Goal: Information Seeking & Learning: Learn about a topic

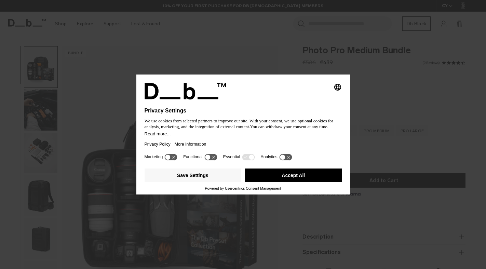
click at [296, 174] on button "Accept All" at bounding box center [293, 175] width 97 height 14
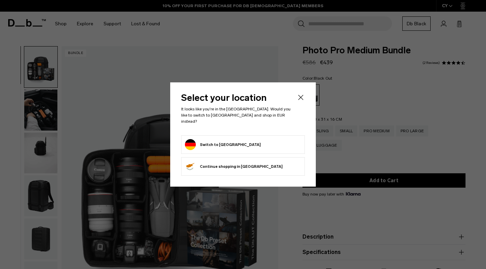
click at [306, 98] on div "Select your location It looks like you're in the Germany. Would you like to swi…" at bounding box center [242, 134] width 145 height 104
click at [301, 101] on icon "Close" at bounding box center [300, 97] width 8 height 8
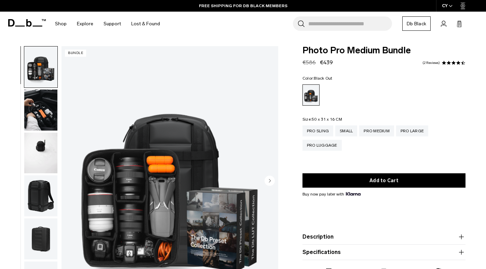
click at [48, 113] on img "button" at bounding box center [40, 109] width 33 height 41
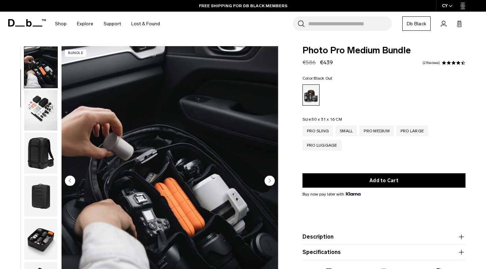
scroll to position [43, 0]
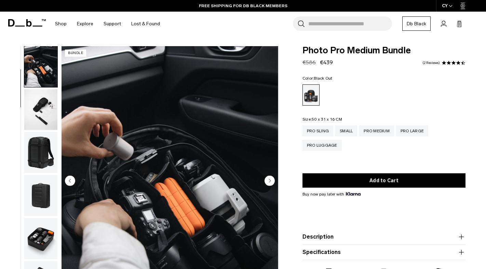
click at [44, 114] on img "button" at bounding box center [40, 109] width 33 height 41
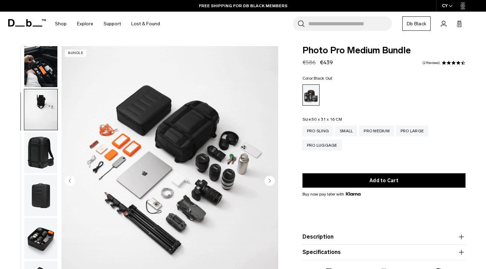
scroll to position [87, 0]
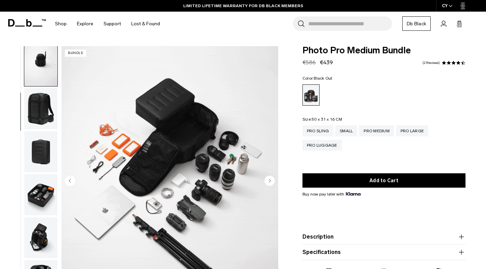
click at [264, 178] on img "3 / 11" at bounding box center [169, 181] width 217 height 271
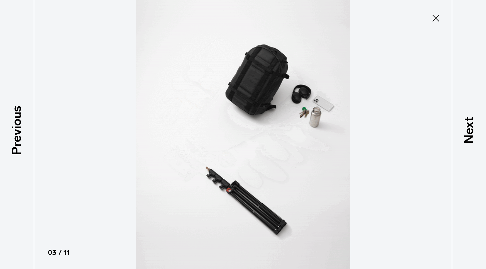
scroll to position [1, 0]
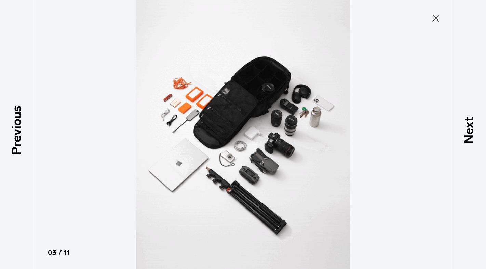
click at [434, 17] on icon at bounding box center [435, 18] width 11 height 11
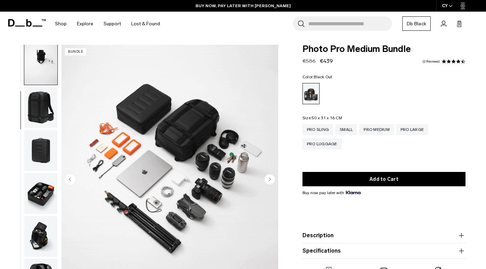
click at [269, 176] on circle "Next slide" at bounding box center [269, 179] width 10 height 10
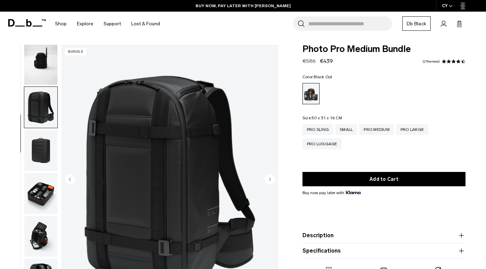
scroll to position [130, 0]
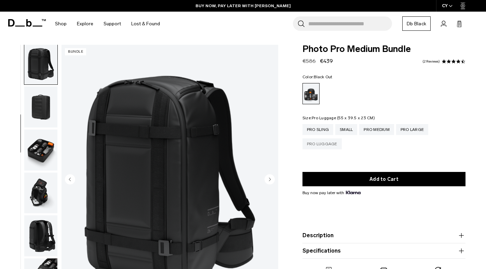
click at [314, 140] on div "Pro Luggage" at bounding box center [321, 143] width 39 height 11
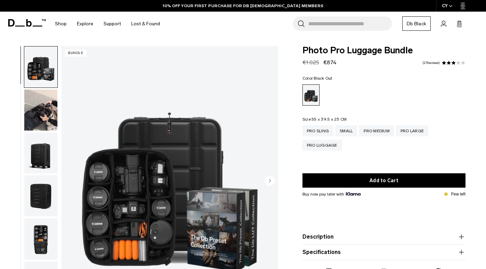
click at [272, 181] on circle "Next slide" at bounding box center [269, 181] width 10 height 10
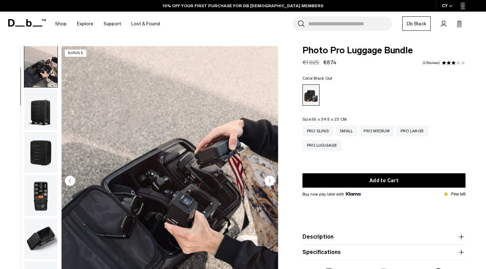
click at [272, 181] on circle "Next slide" at bounding box center [269, 181] width 10 height 10
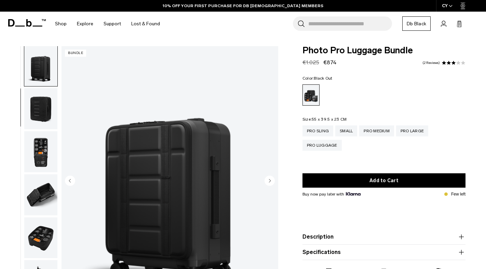
click at [272, 181] on circle "Next slide" at bounding box center [269, 181] width 10 height 10
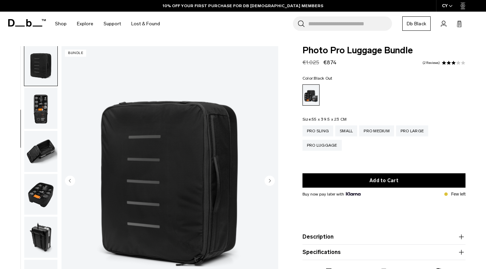
scroll to position [20, 0]
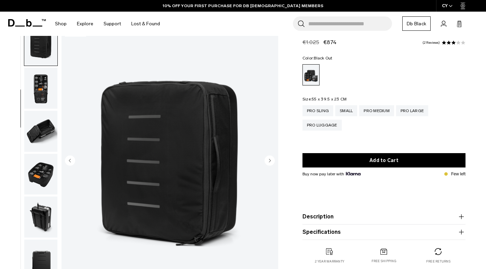
click at [269, 162] on circle "Next slide" at bounding box center [269, 160] width 10 height 10
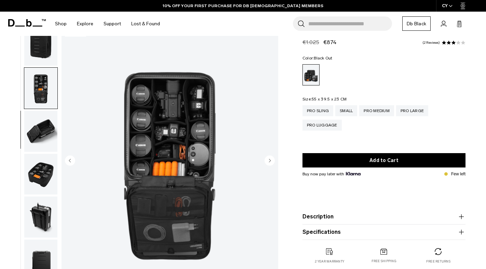
scroll to position [174, 0]
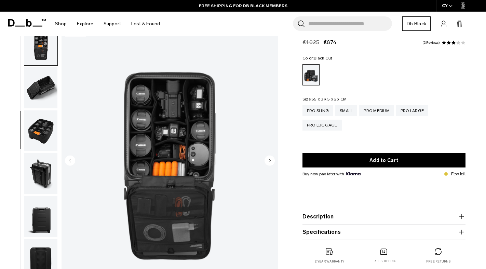
click at [269, 162] on circle "Next slide" at bounding box center [269, 160] width 10 height 10
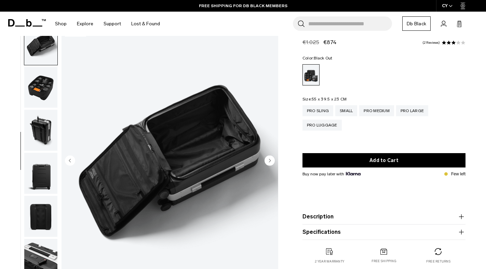
click at [269, 162] on circle "Next slide" at bounding box center [269, 160] width 10 height 10
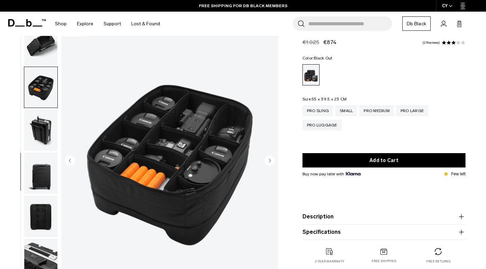
scroll to position [250, 0]
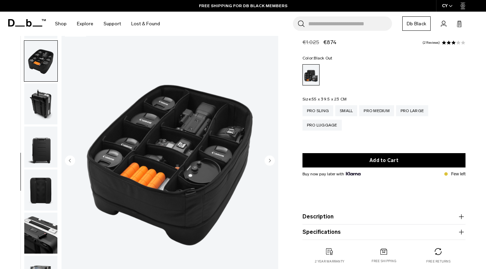
click at [269, 162] on circle "Next slide" at bounding box center [269, 160] width 10 height 10
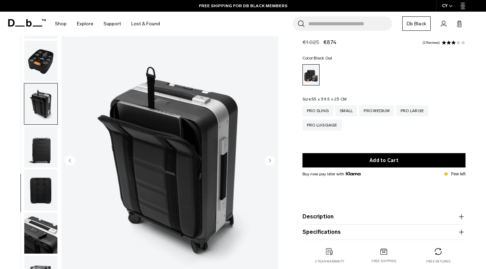
click at [269, 162] on circle "Next slide" at bounding box center [269, 160] width 10 height 10
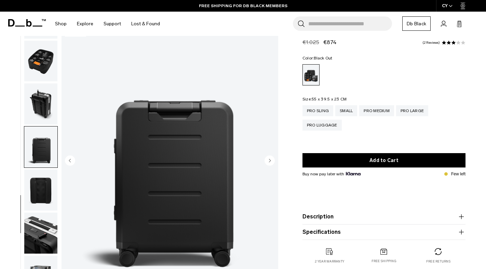
click at [269, 162] on circle "Next slide" at bounding box center [269, 160] width 10 height 10
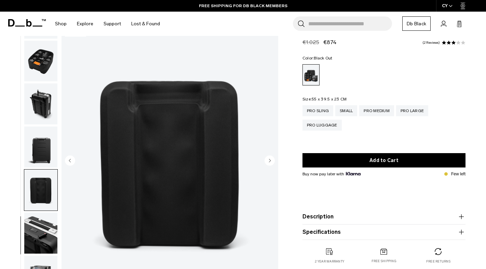
click at [269, 162] on circle "Next slide" at bounding box center [269, 160] width 10 height 10
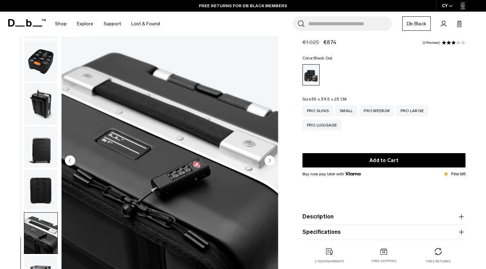
click at [269, 162] on circle "Next slide" at bounding box center [269, 160] width 10 height 10
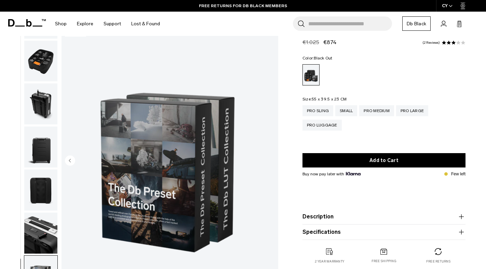
click at [269, 162] on img "12 / 12" at bounding box center [169, 161] width 217 height 271
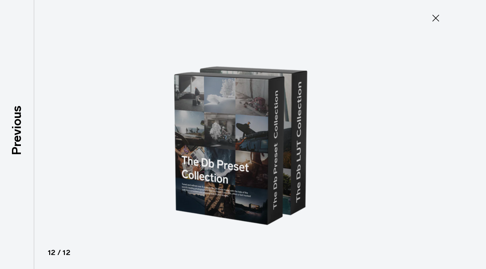
click at [431, 20] on icon at bounding box center [435, 18] width 11 height 11
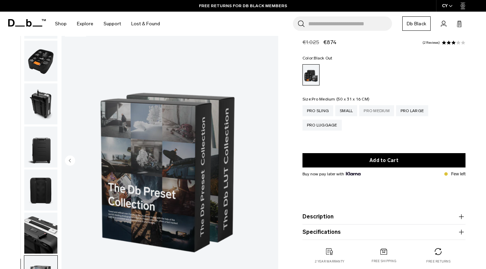
click at [389, 111] on div "Pro Medium" at bounding box center [376, 110] width 35 height 11
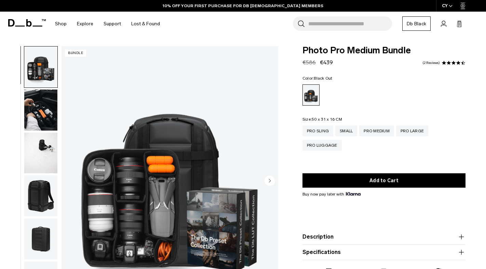
click at [269, 173] on img "1 / 11" at bounding box center [169, 181] width 217 height 271
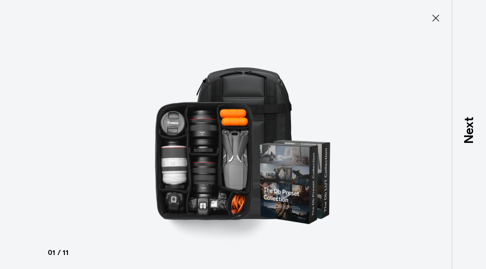
click at [426, 72] on div at bounding box center [243, 134] width 486 height 269
click at [435, 17] on icon at bounding box center [435, 18] width 11 height 11
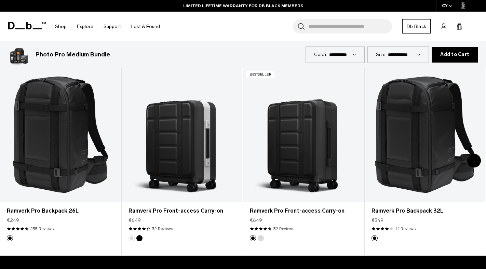
scroll to position [304, 0]
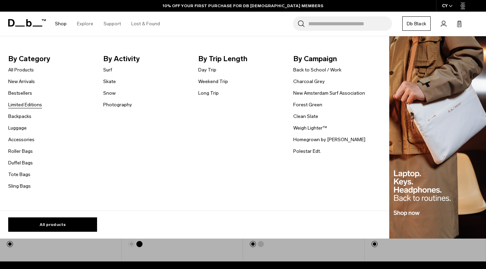
click at [39, 106] on link "Limited Editions" at bounding box center [25, 104] width 34 height 7
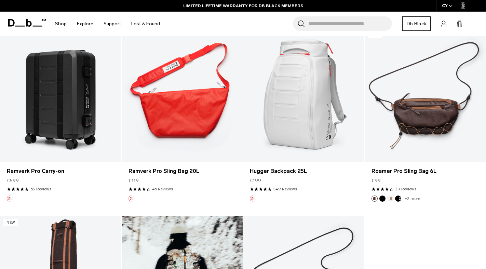
scroll to position [634, 0]
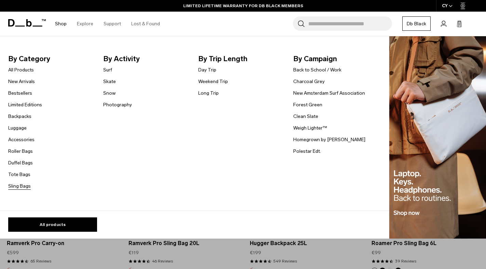
click at [24, 184] on link "Sling Bags" at bounding box center [19, 185] width 23 height 7
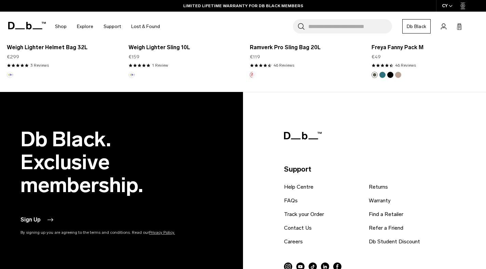
scroll to position [1643, 0]
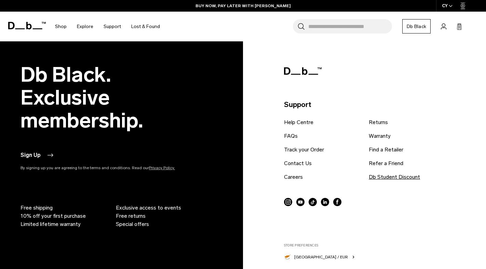
click at [379, 174] on link "Db Student Discount" at bounding box center [394, 177] width 51 height 8
